Goal: Navigation & Orientation: Find specific page/section

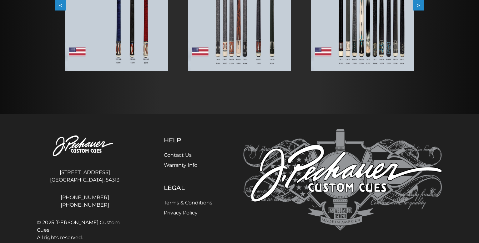
scroll to position [64, 0]
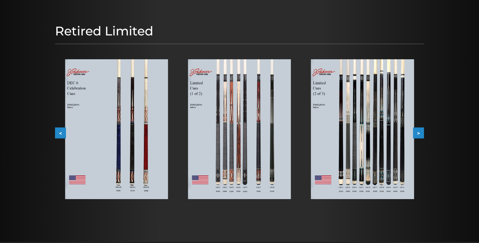
click at [419, 131] on button ">" at bounding box center [418, 132] width 11 height 11
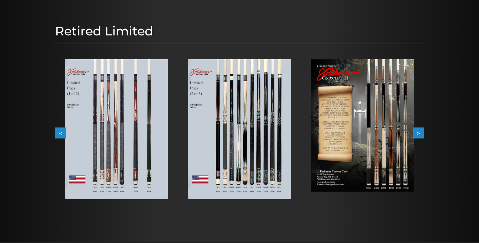
click at [419, 131] on button ">" at bounding box center [418, 132] width 11 height 11
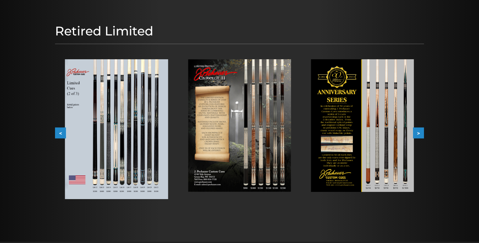
click at [421, 130] on button ">" at bounding box center [418, 132] width 11 height 11
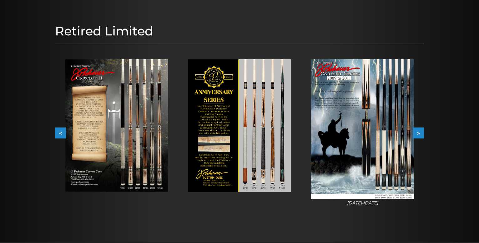
click at [421, 130] on button ">" at bounding box center [418, 132] width 11 height 11
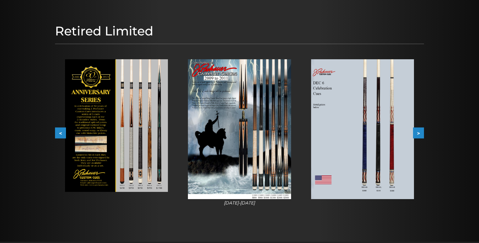
click at [419, 131] on button ">" at bounding box center [418, 132] width 11 height 11
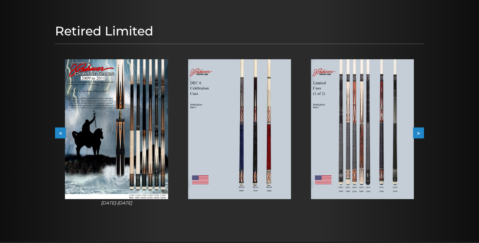
click at [419, 131] on button ">" at bounding box center [418, 132] width 11 height 11
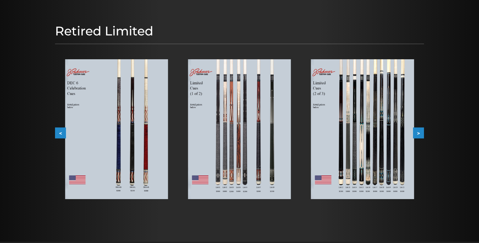
click at [419, 131] on button ">" at bounding box center [418, 132] width 11 height 11
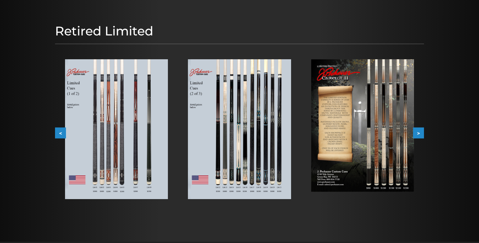
click at [419, 131] on button ">" at bounding box center [418, 132] width 11 height 11
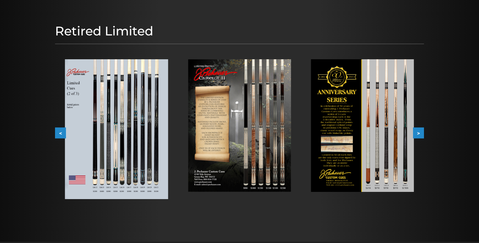
click at [419, 131] on button ">" at bounding box center [418, 132] width 11 height 11
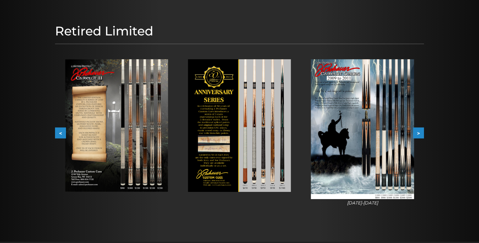
click at [419, 131] on button ">" at bounding box center [418, 132] width 11 height 11
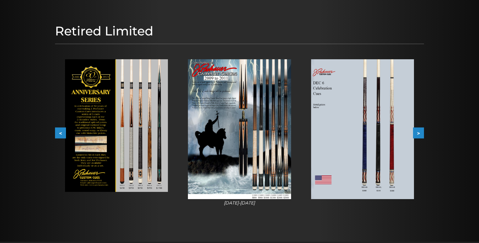
click at [419, 131] on button ">" at bounding box center [418, 132] width 11 height 11
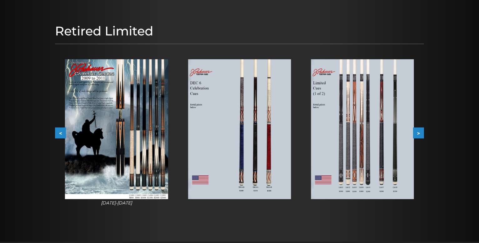
click at [419, 131] on button ">" at bounding box center [418, 132] width 11 height 11
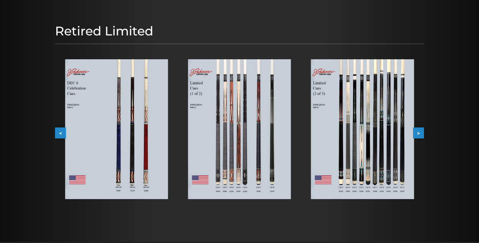
click at [419, 131] on button ">" at bounding box center [418, 132] width 11 height 11
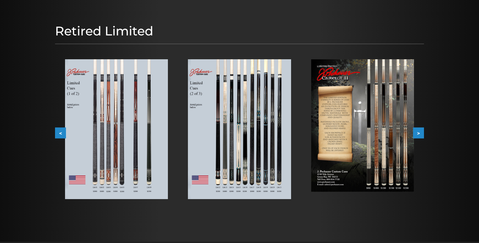
click at [419, 131] on button ">" at bounding box center [418, 132] width 11 height 11
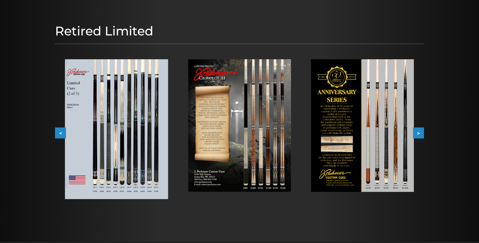
click at [419, 131] on button ">" at bounding box center [418, 132] width 11 height 11
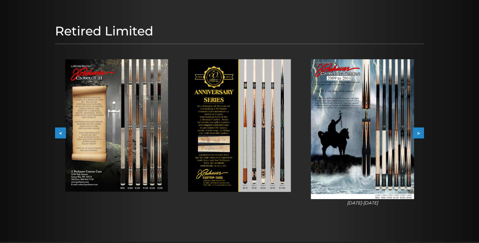
click at [420, 131] on button ">" at bounding box center [418, 132] width 11 height 11
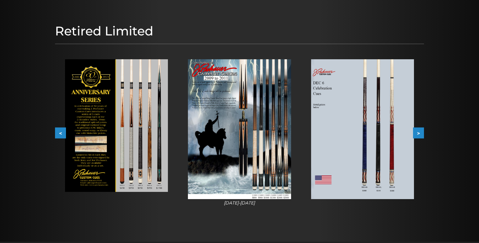
click at [420, 131] on button ">" at bounding box center [418, 132] width 11 height 11
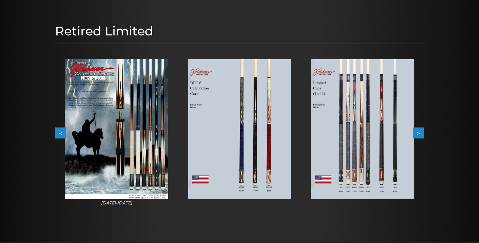
click at [420, 131] on button ">" at bounding box center [418, 132] width 11 height 11
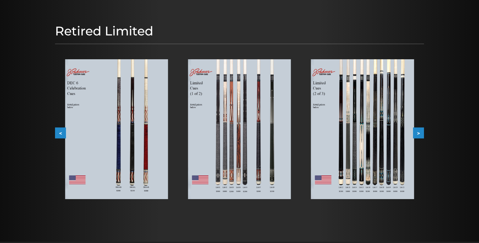
click at [420, 131] on button ">" at bounding box center [418, 132] width 11 height 11
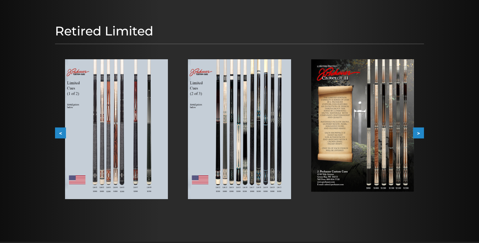
click at [420, 131] on button ">" at bounding box center [418, 132] width 11 height 11
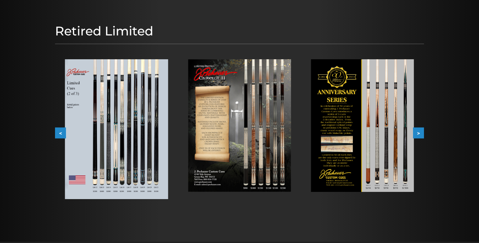
click at [420, 131] on button ">" at bounding box center [418, 132] width 11 height 11
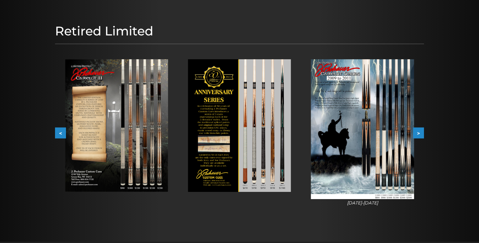
click at [421, 133] on button ">" at bounding box center [418, 132] width 11 height 11
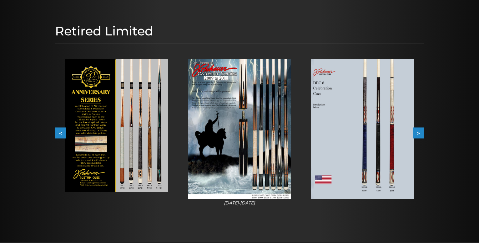
click at [421, 133] on button ">" at bounding box center [418, 132] width 11 height 11
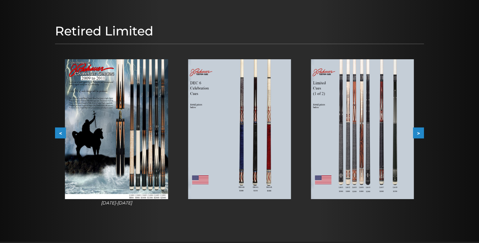
click at [421, 133] on button ">" at bounding box center [418, 132] width 11 height 11
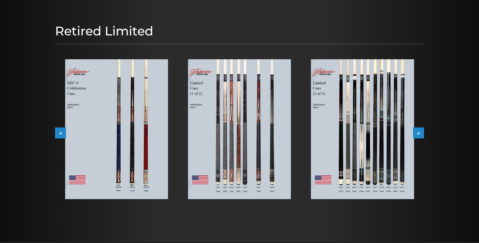
click at [369, 143] on img at bounding box center [362, 129] width 103 height 140
click at [229, 139] on img at bounding box center [239, 129] width 103 height 140
